Goal: Find specific page/section

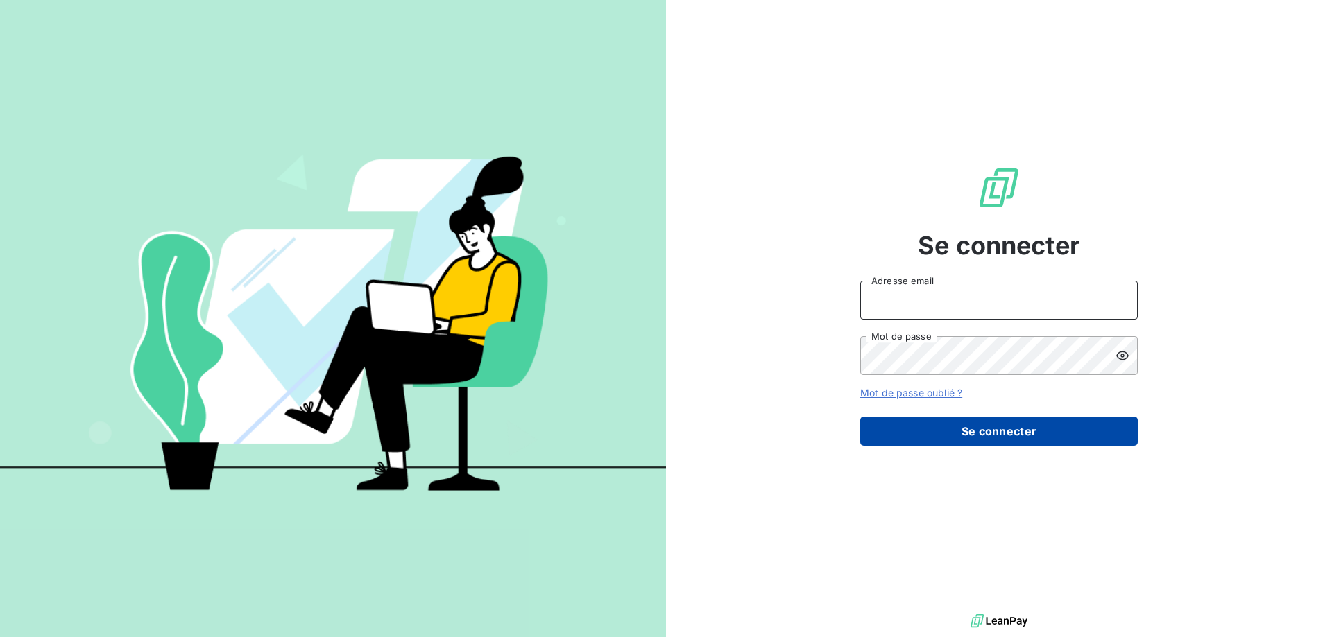
type input "[PERSON_NAME][EMAIL_ADDRESS][DOMAIN_NAME]"
click at [952, 437] on button "Se connecter" at bounding box center [998, 431] width 277 height 29
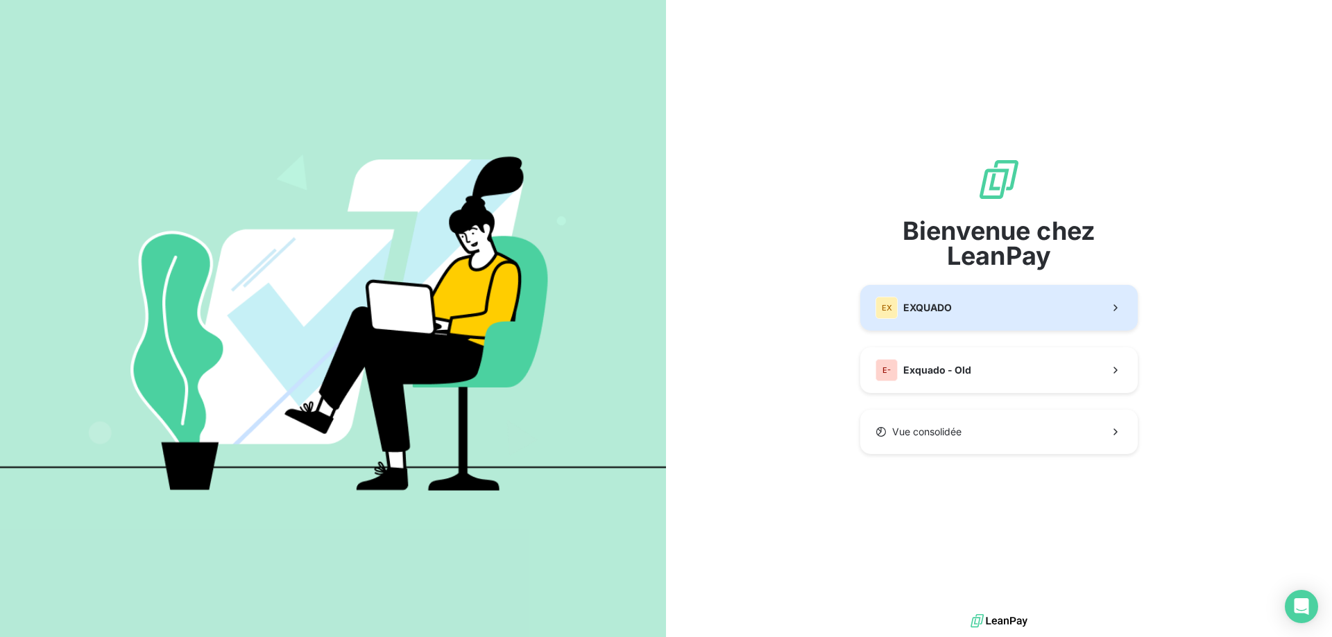
click at [959, 295] on button "EX EXQUADO" at bounding box center [998, 308] width 277 height 46
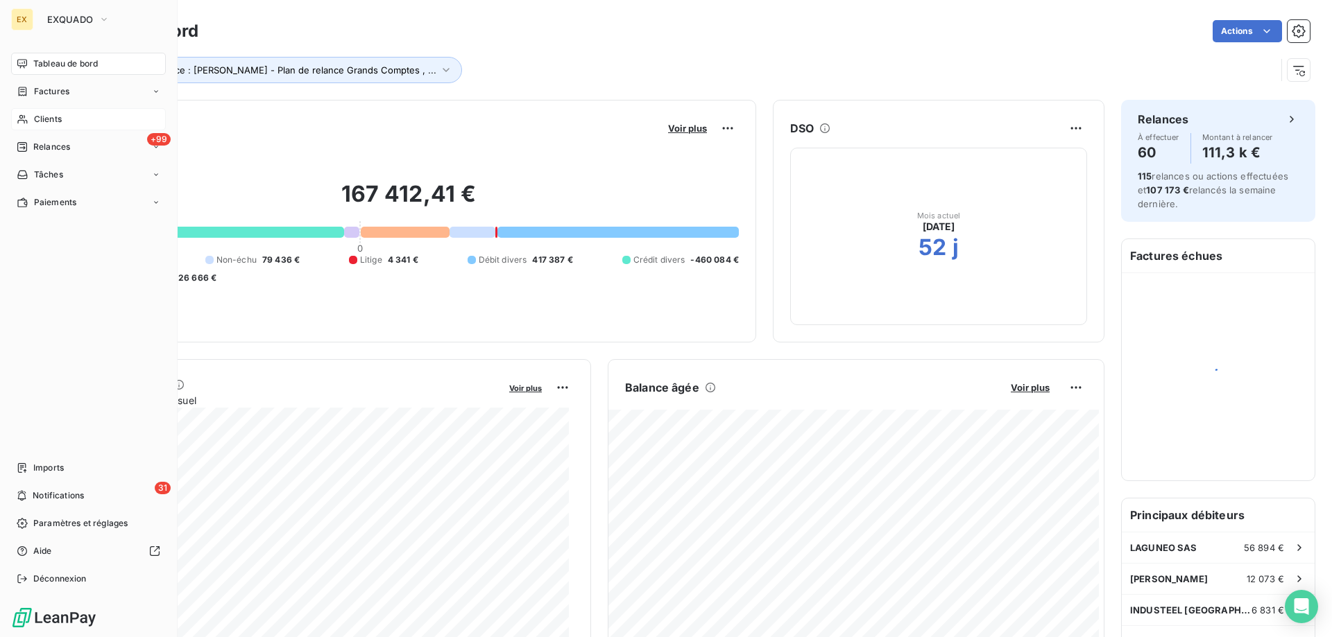
click at [34, 113] on span "Clients" at bounding box center [48, 119] width 28 height 12
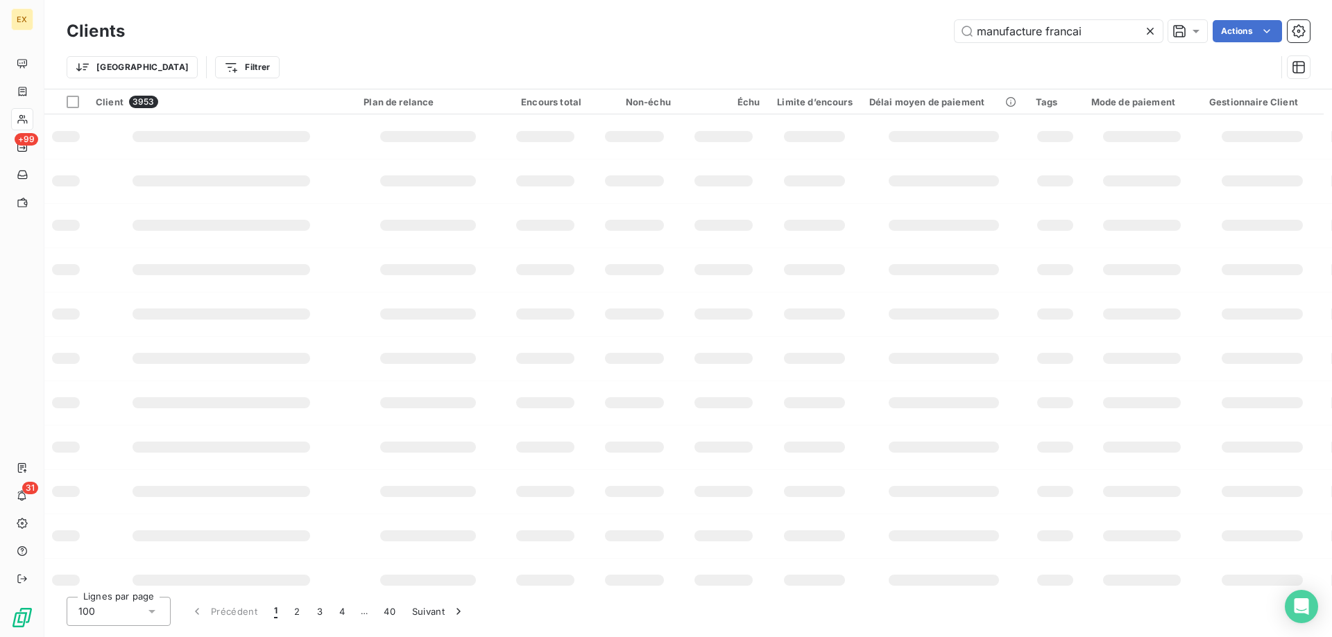
type input "manufacture francai"
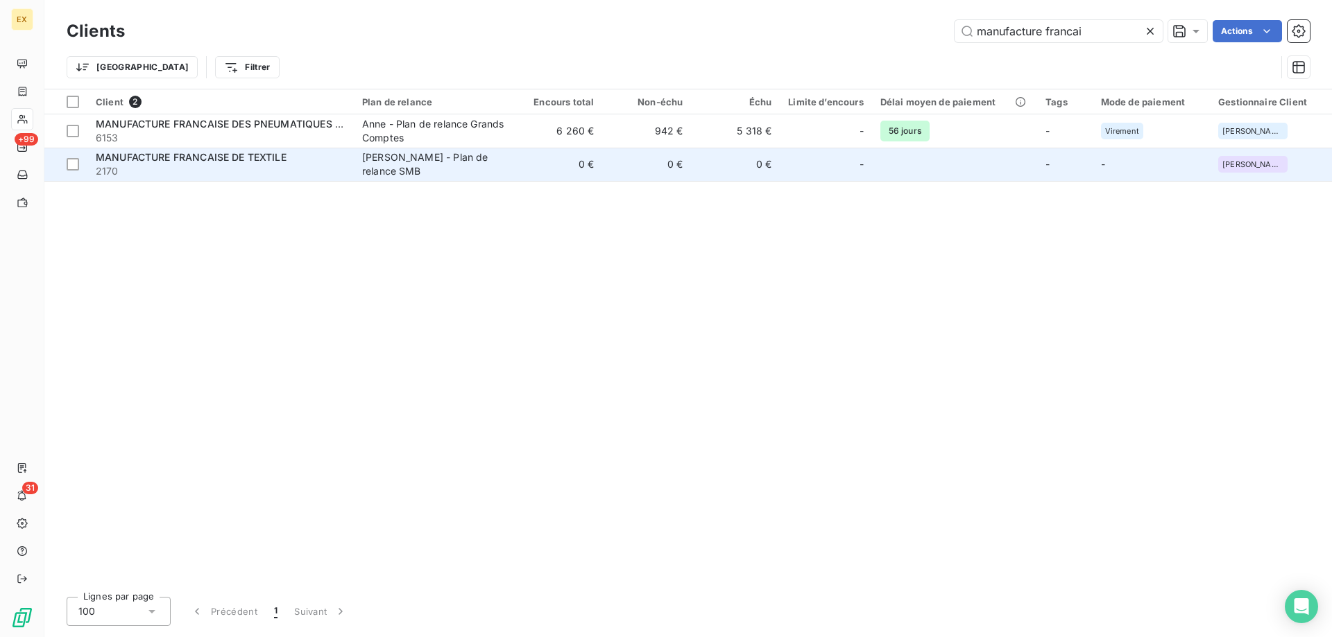
click at [304, 166] on span "2170" at bounding box center [221, 171] width 250 height 14
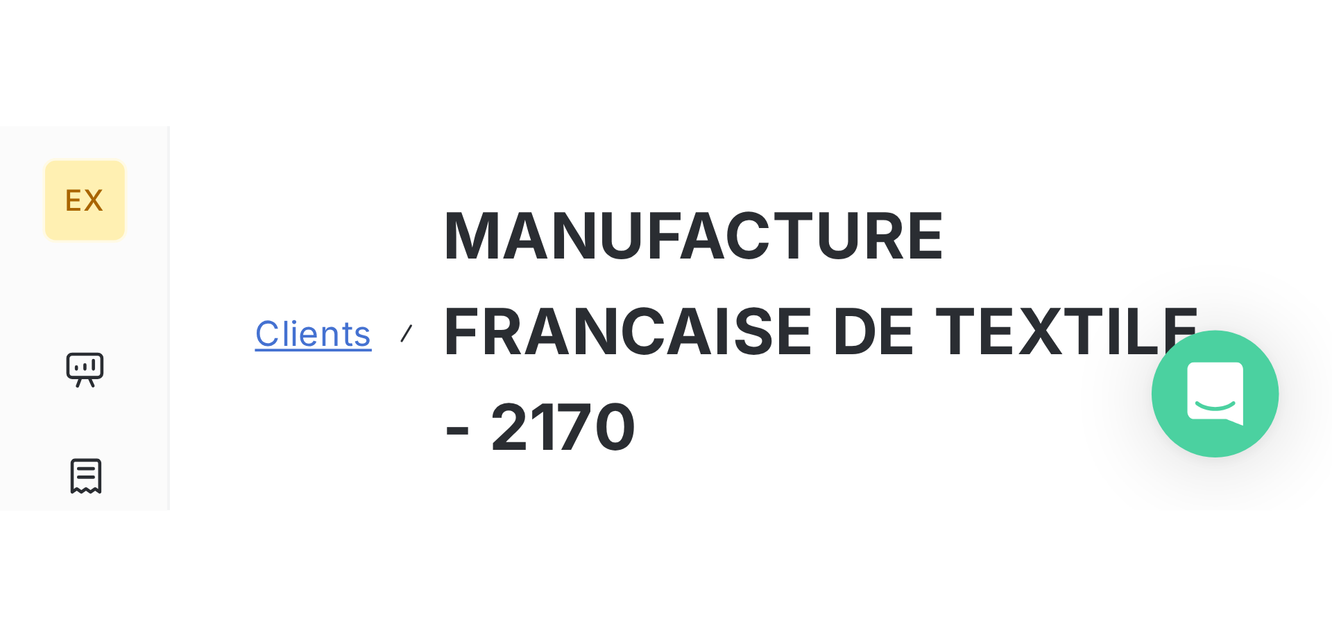
scroll to position [39, 0]
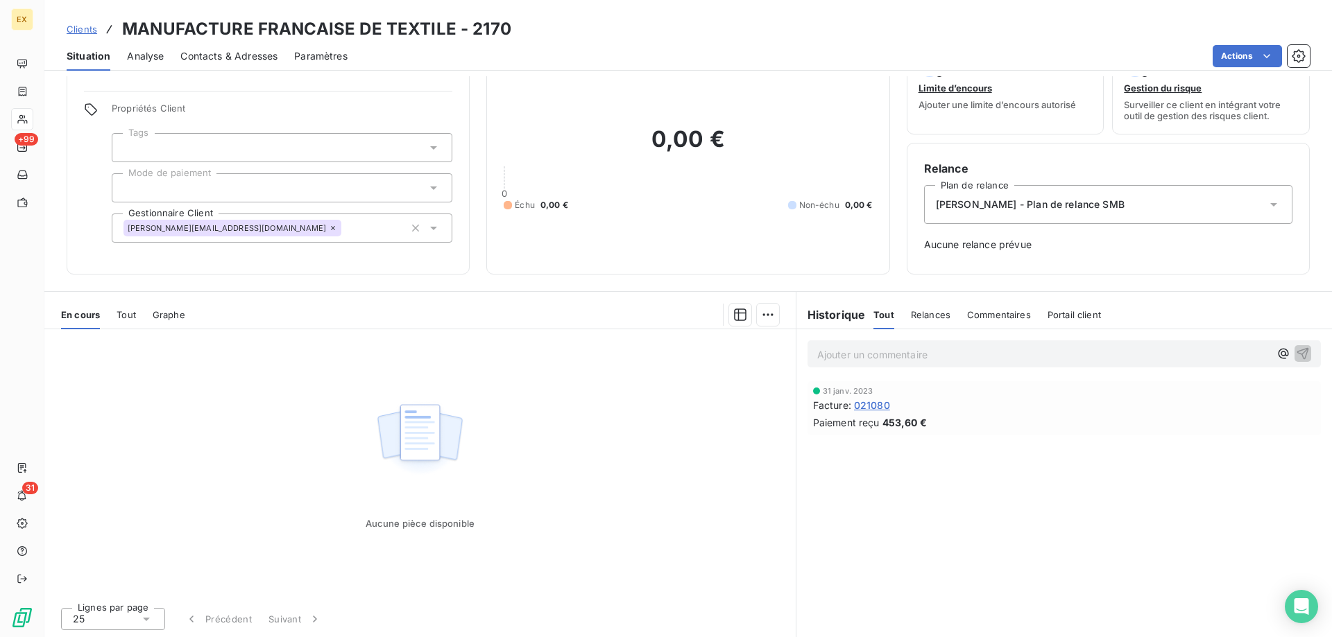
click at [85, 22] on link "Clients" at bounding box center [82, 29] width 31 height 14
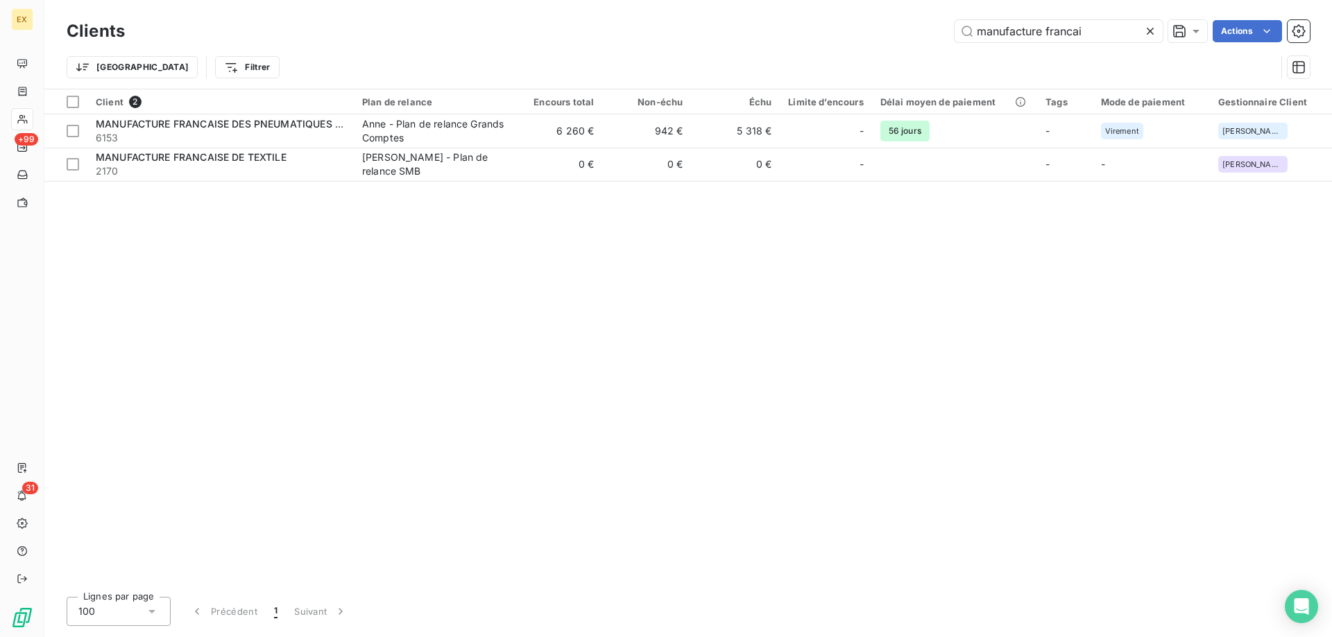
drag, startPoint x: 1117, startPoint y: 38, endPoint x: 941, endPoint y: 57, distance: 177.2
click at [944, 57] on div "Clients manufacture francai Actions Trier Filtrer" at bounding box center [688, 53] width 1243 height 72
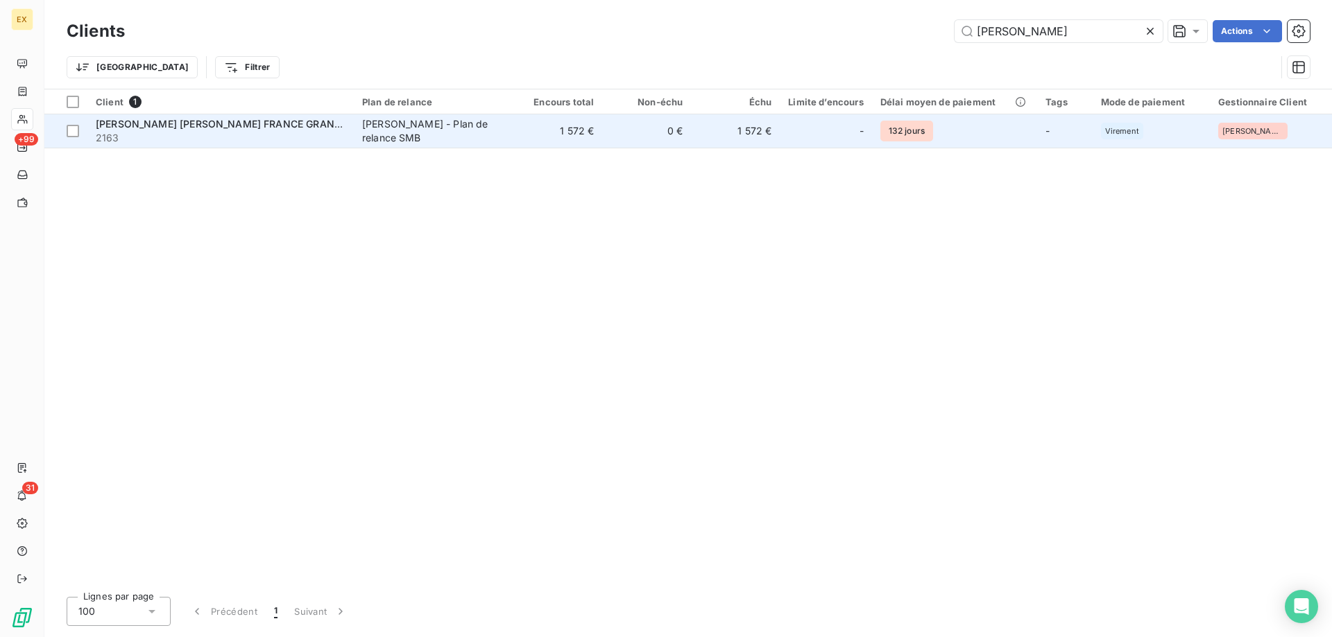
type input "[PERSON_NAME]"
click at [199, 127] on span "[PERSON_NAME] [PERSON_NAME] FRANCE GRAND EST S.A.S" at bounding box center [243, 124] width 295 height 12
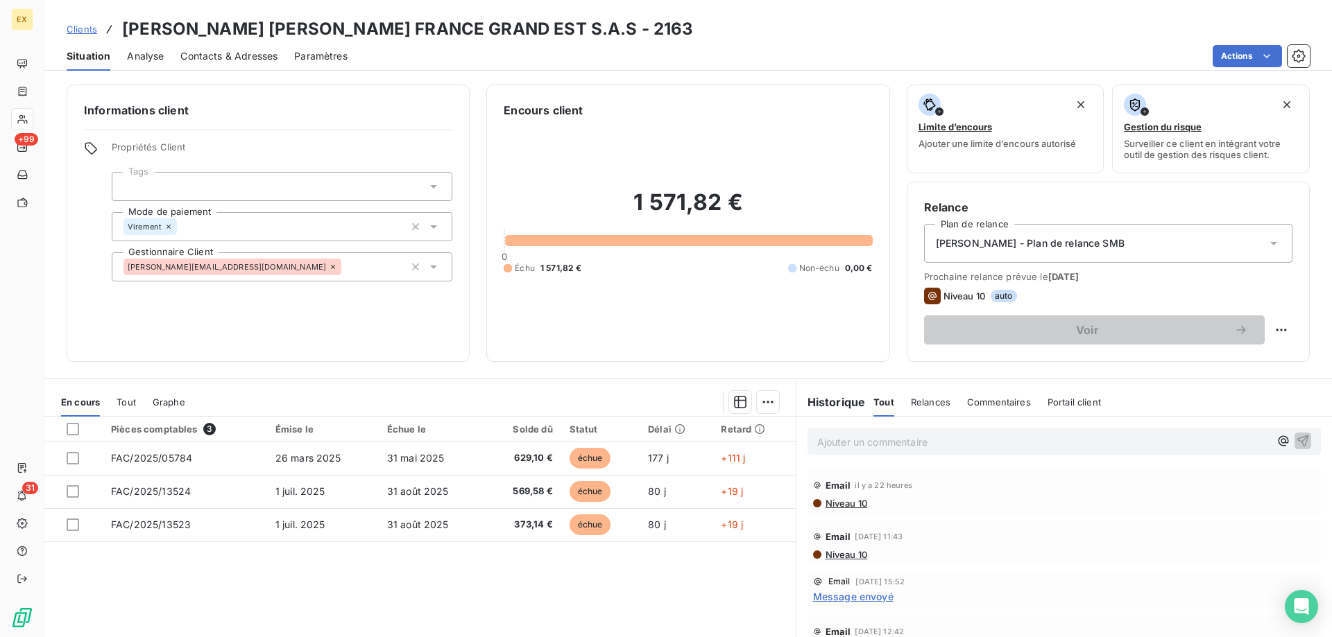
click at [868, 602] on span "Message envoyé" at bounding box center [853, 597] width 80 height 15
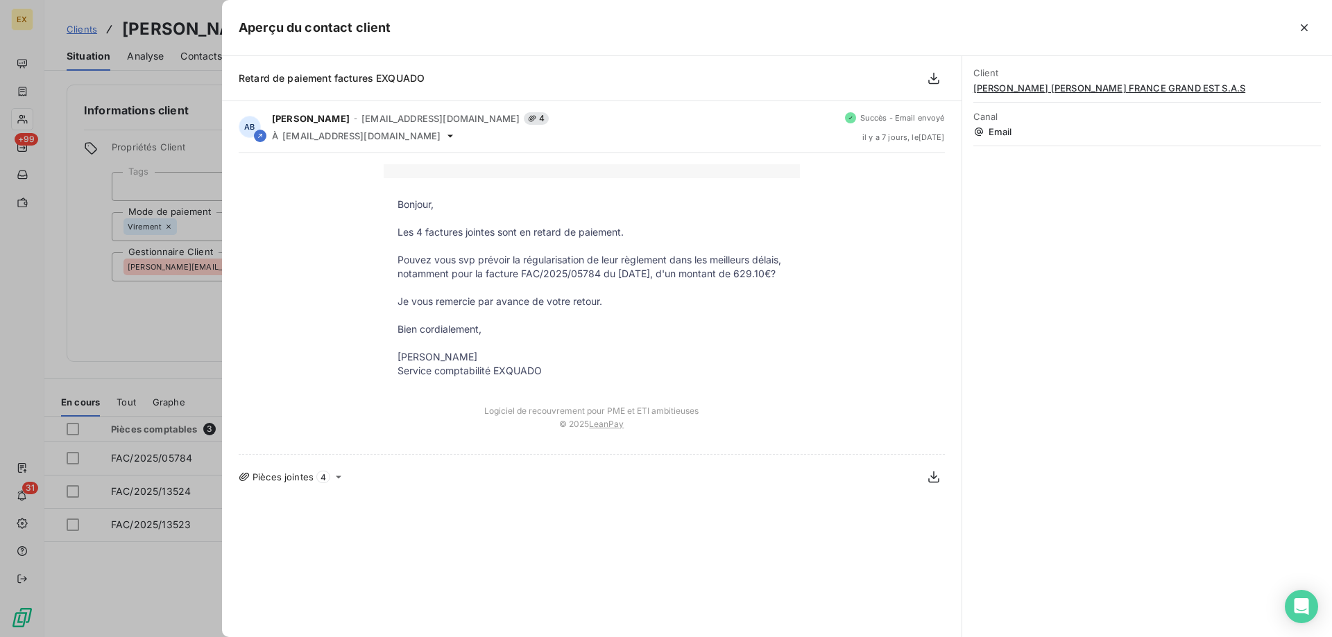
drag, startPoint x: 1305, startPoint y: 30, endPoint x: 1289, endPoint y: 19, distance: 18.5
click at [1299, 26] on icon "button" at bounding box center [1304, 28] width 14 height 14
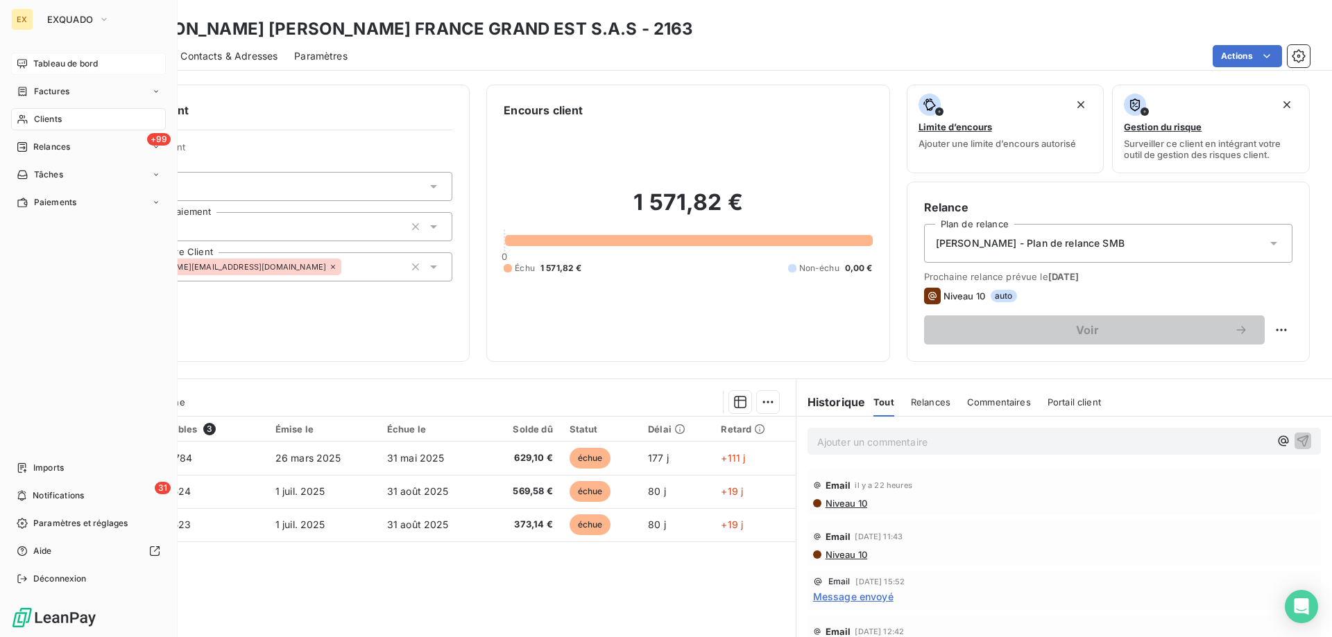
click at [26, 61] on icon at bounding box center [22, 63] width 10 height 9
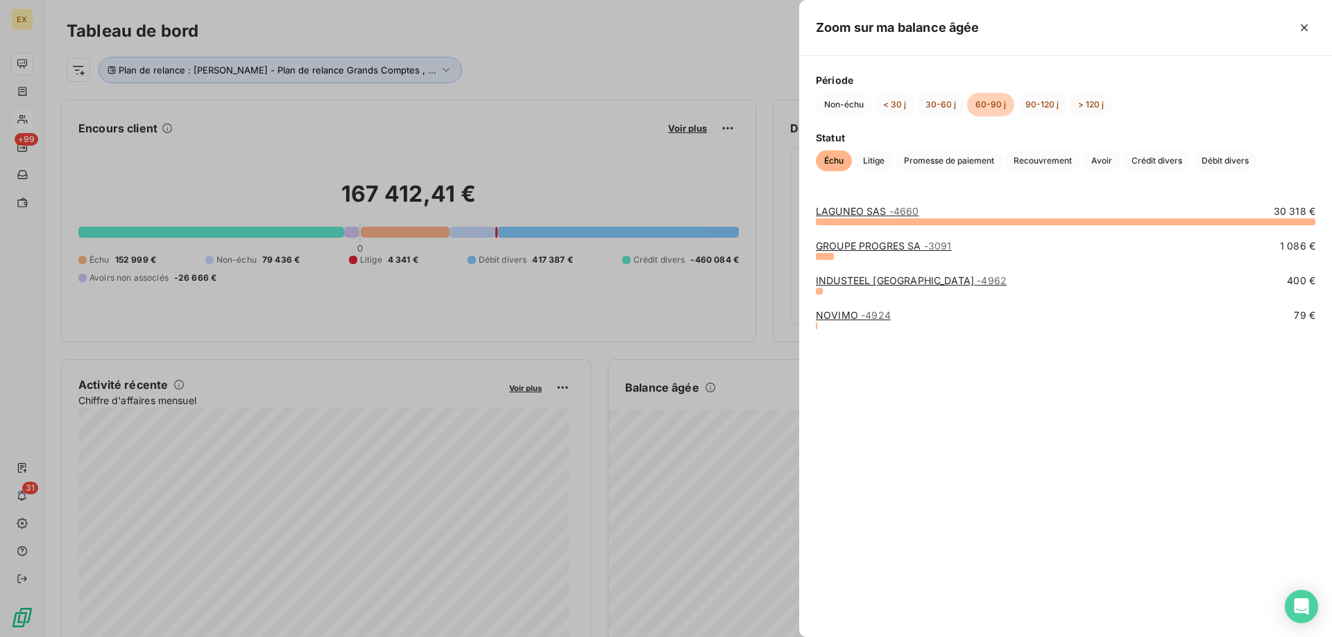
click at [766, 462] on div at bounding box center [666, 318] width 1332 height 637
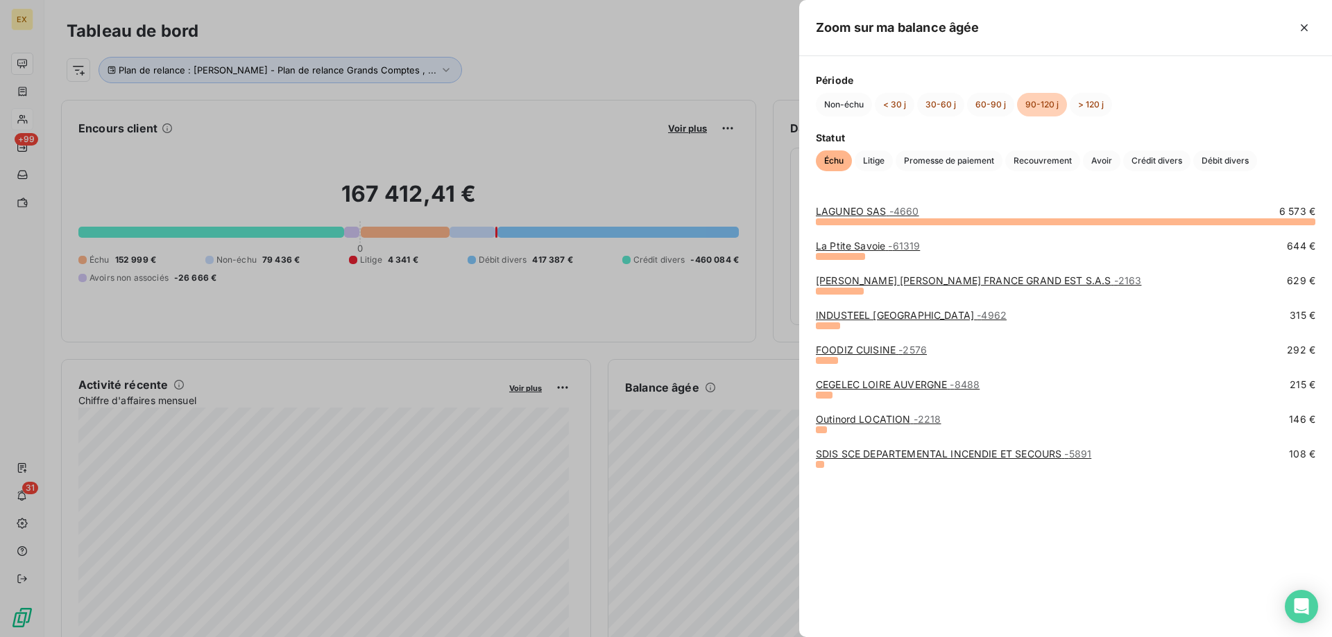
click at [789, 449] on div at bounding box center [666, 318] width 1332 height 637
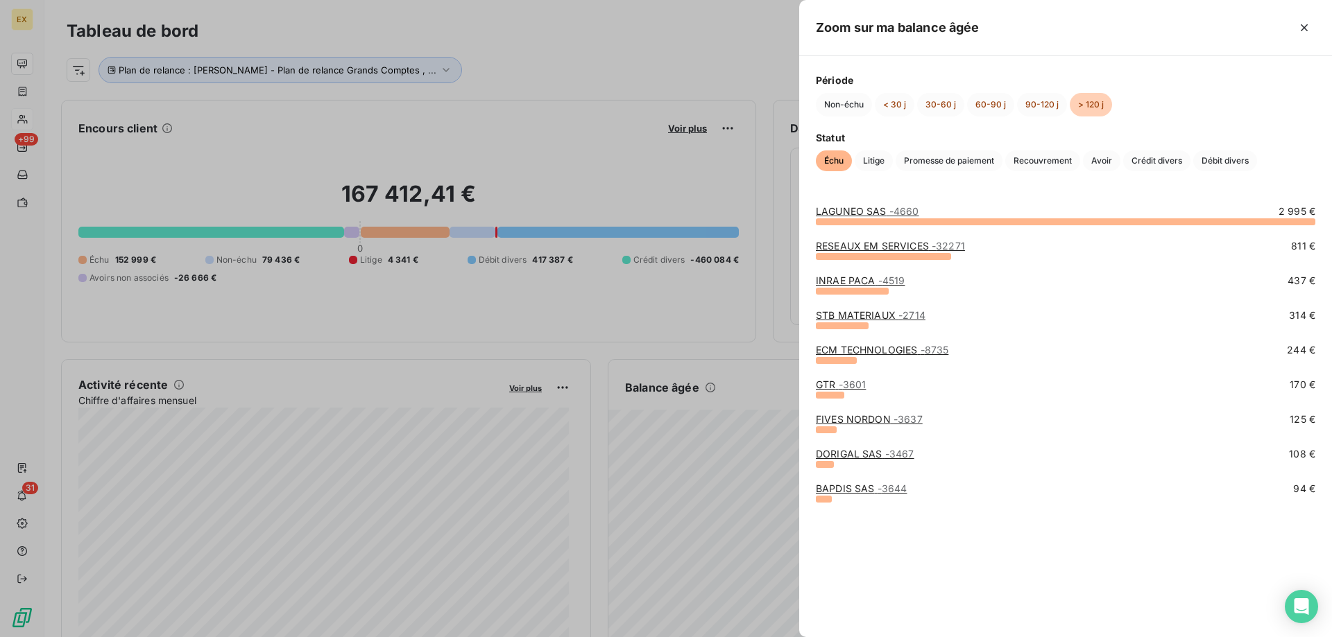
click at [764, 418] on div at bounding box center [666, 318] width 1332 height 637
